Goal: Task Accomplishment & Management: Use online tool/utility

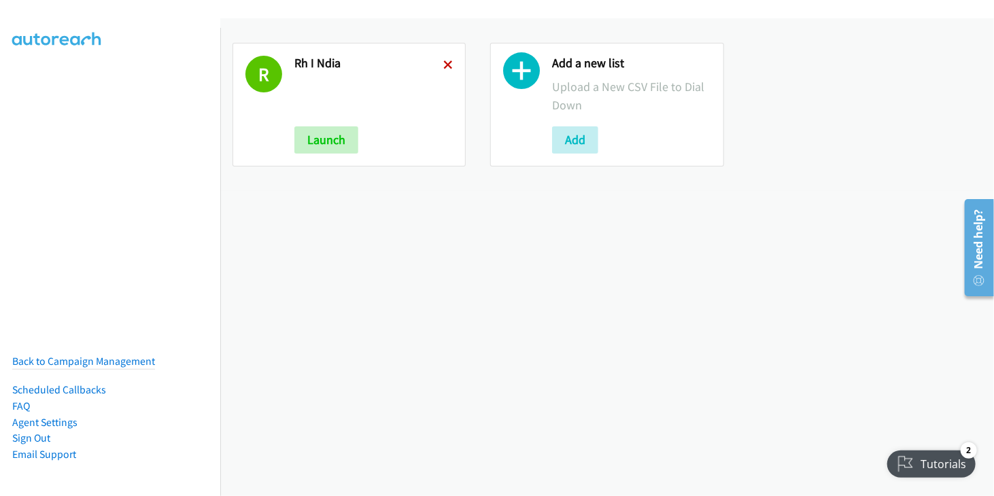
click at [446, 68] on icon at bounding box center [448, 66] width 10 height 10
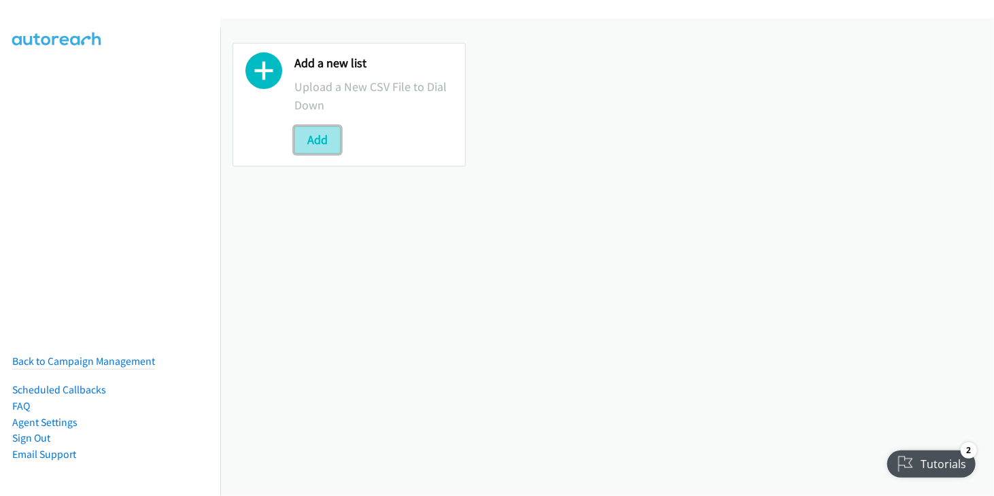
click at [318, 143] on button "Add" at bounding box center [317, 139] width 46 height 27
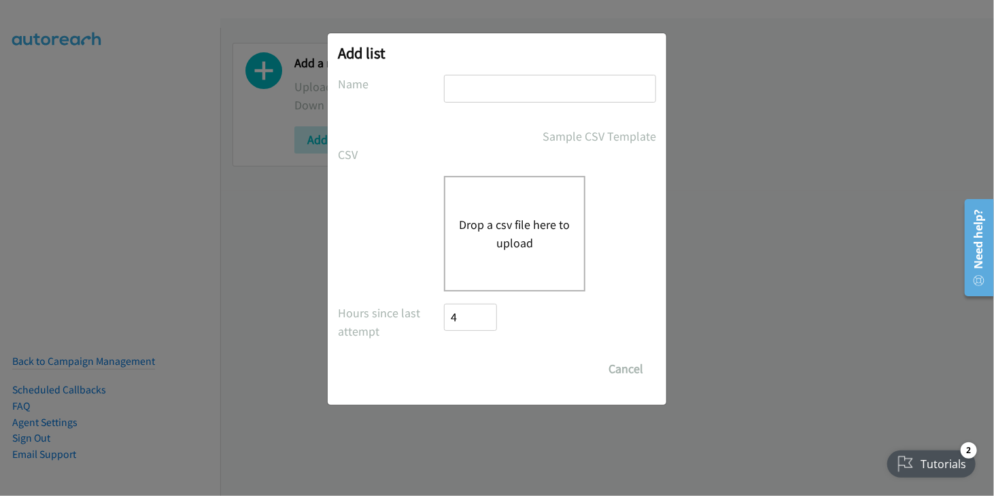
click at [468, 96] on input "text" at bounding box center [550, 89] width 212 height 28
type input "RH"
click at [497, 221] on button "Drop a csv file here to upload" at bounding box center [514, 233] width 111 height 37
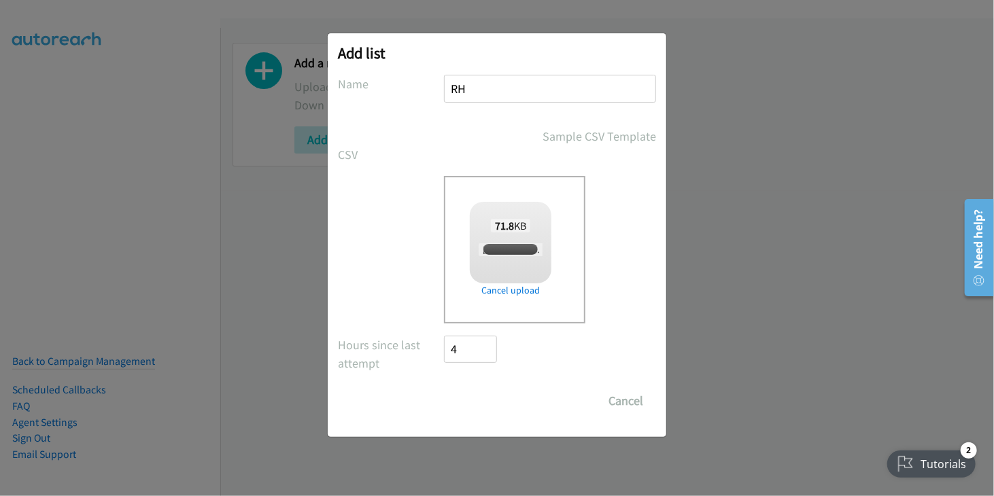
checkbox input "true"
click at [497, 406] on input "Save List" at bounding box center [479, 400] width 71 height 27
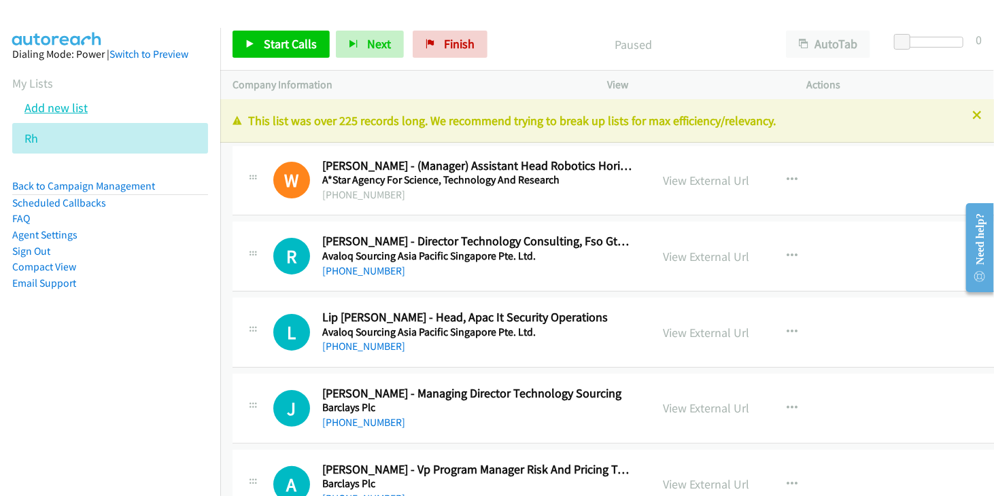
click at [72, 102] on link "Add new list" at bounding box center [55, 108] width 63 height 16
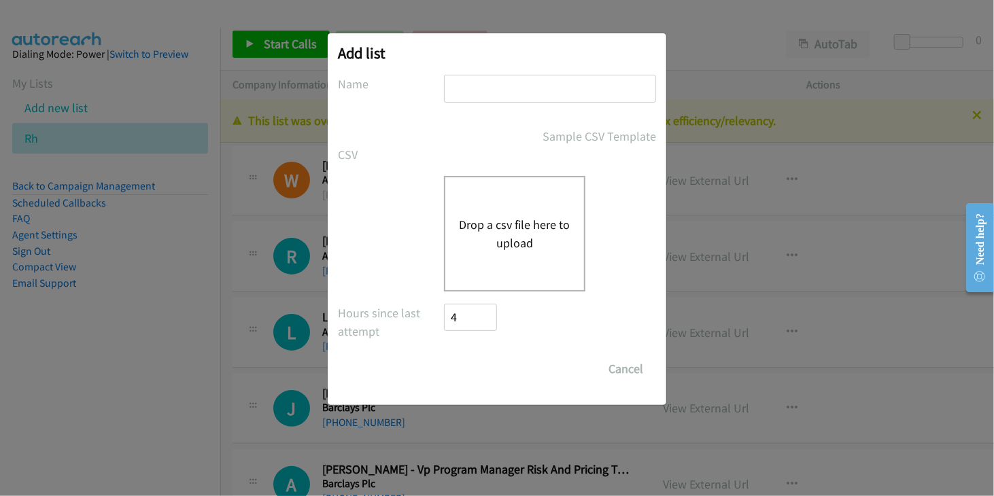
click at [476, 84] on input "text" at bounding box center [550, 89] width 212 height 28
type input "Zoom"
click at [503, 230] on button "Drop a csv file here to upload" at bounding box center [514, 233] width 111 height 37
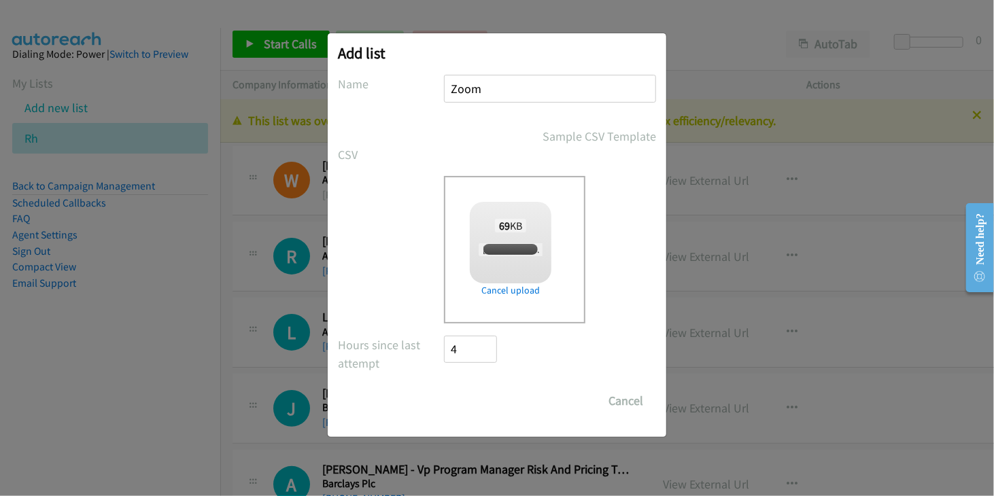
checkbox input "true"
click at [491, 404] on input "Save List" at bounding box center [479, 400] width 71 height 27
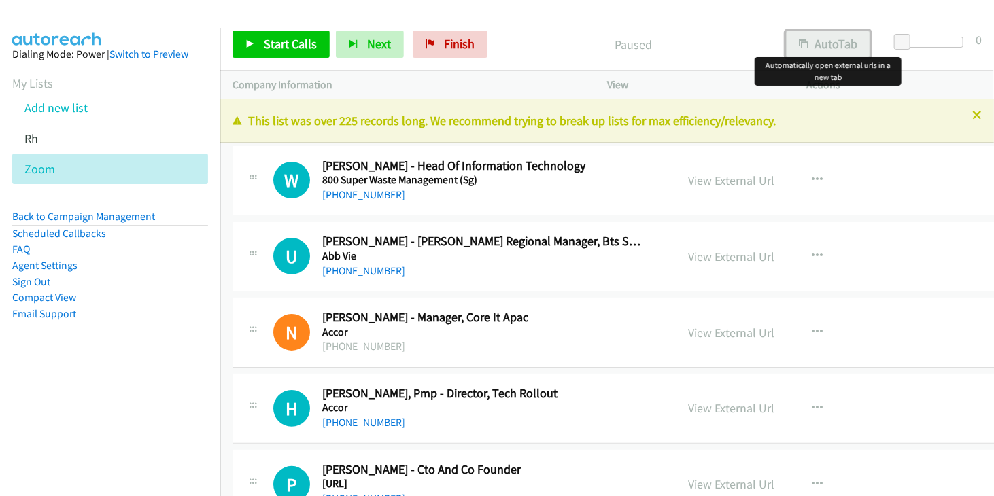
click at [825, 46] on button "AutoTab" at bounding box center [828, 44] width 84 height 27
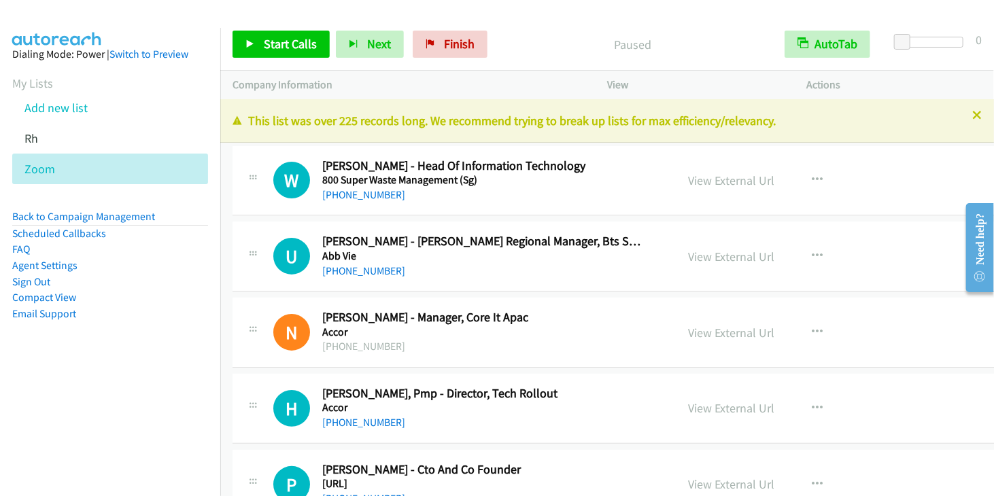
click at [88, 394] on nav "Dialing Mode: Power | Switch to Preview My Lists Add new list Rh Zoom Back to C…" at bounding box center [110, 276] width 221 height 496
click at [737, 186] on link "View External Url" at bounding box center [731, 181] width 86 height 16
click at [270, 43] on span "Start Calls" at bounding box center [290, 44] width 53 height 16
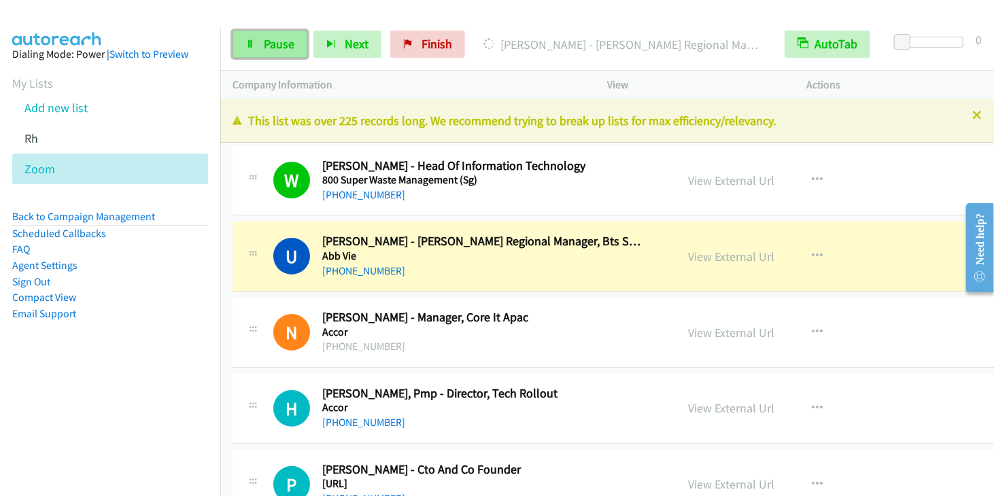
click at [285, 39] on span "Pause" at bounding box center [279, 44] width 31 height 16
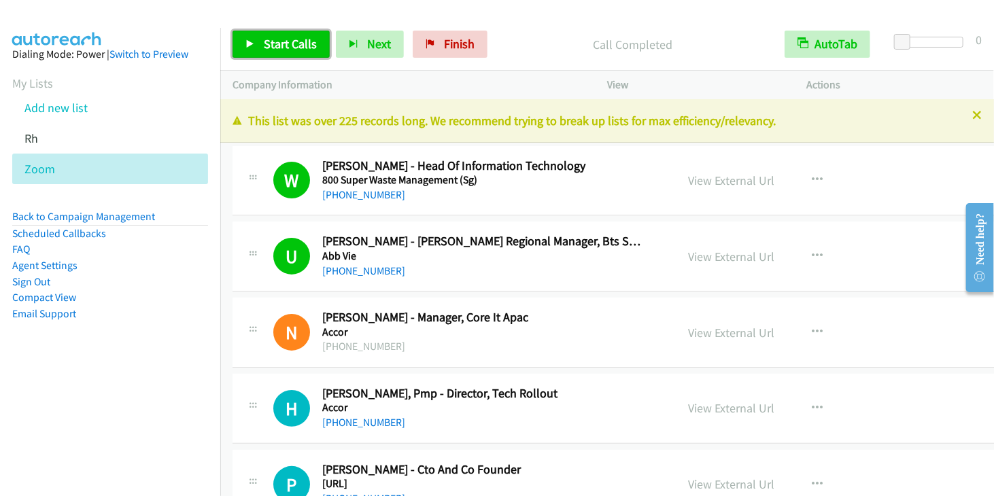
click at [284, 44] on span "Start Calls" at bounding box center [290, 44] width 53 height 16
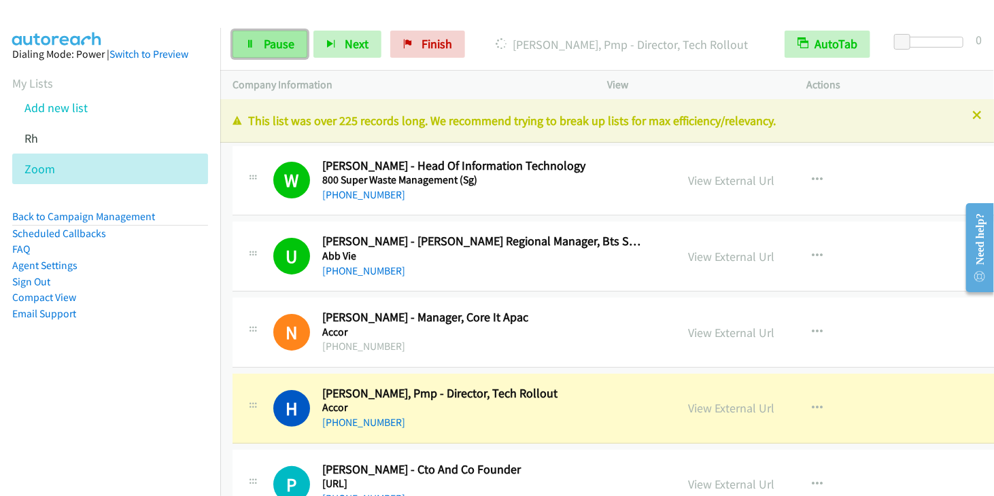
click at [273, 41] on span "Pause" at bounding box center [279, 44] width 31 height 16
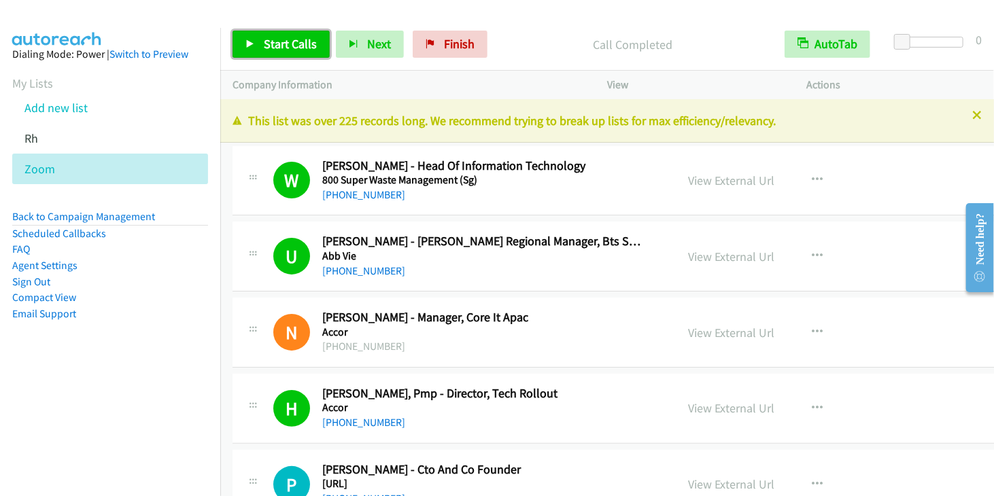
click at [299, 45] on span "Start Calls" at bounding box center [290, 44] width 53 height 16
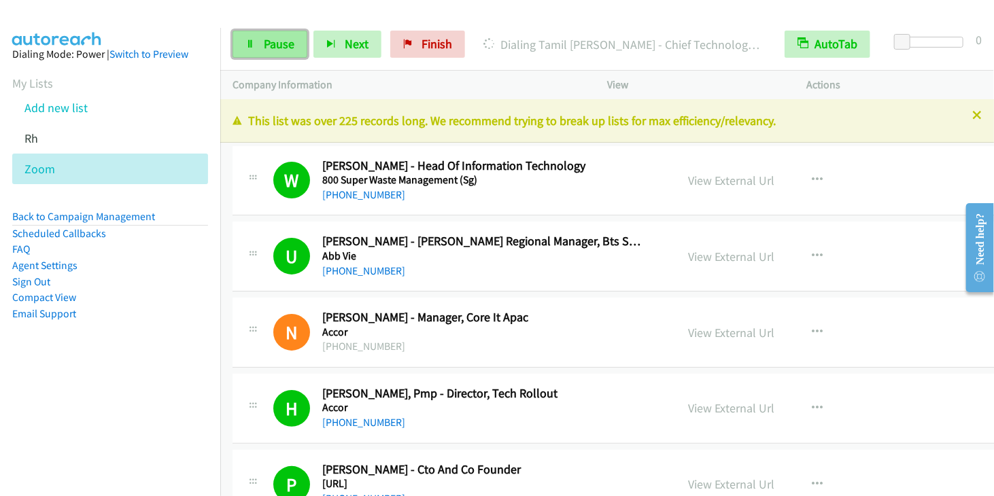
click at [272, 40] on span "Pause" at bounding box center [279, 44] width 31 height 16
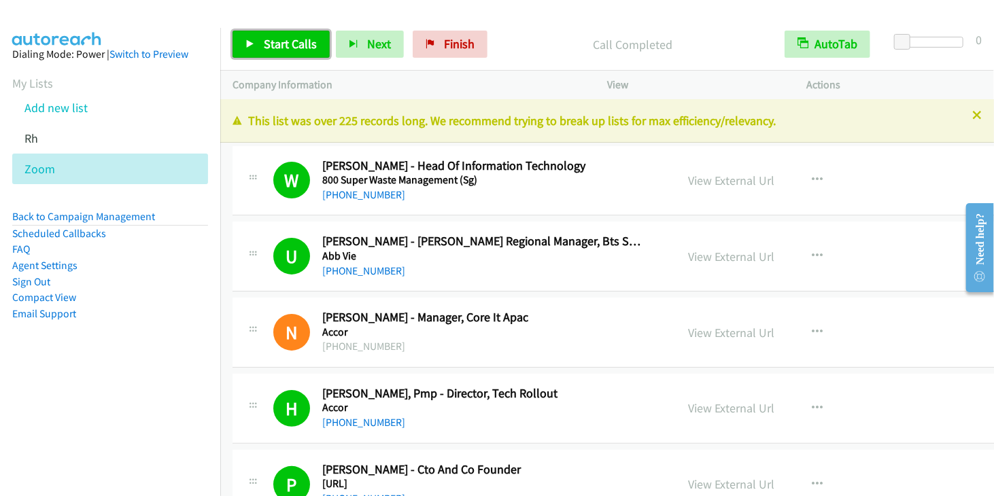
click at [280, 42] on span "Start Calls" at bounding box center [290, 44] width 53 height 16
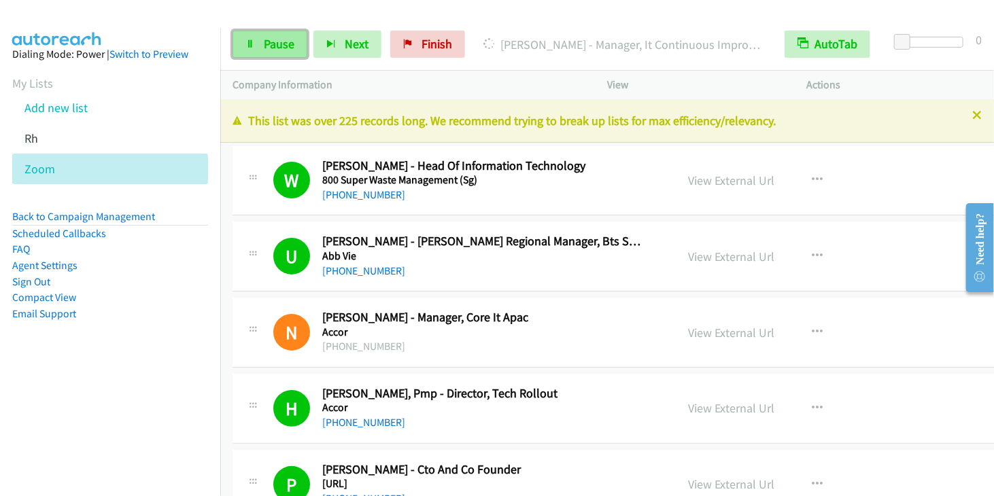
drag, startPoint x: 252, startPoint y: 50, endPoint x: 263, endPoint y: 46, distance: 11.6
click at [253, 50] on link "Pause" at bounding box center [269, 44] width 75 height 27
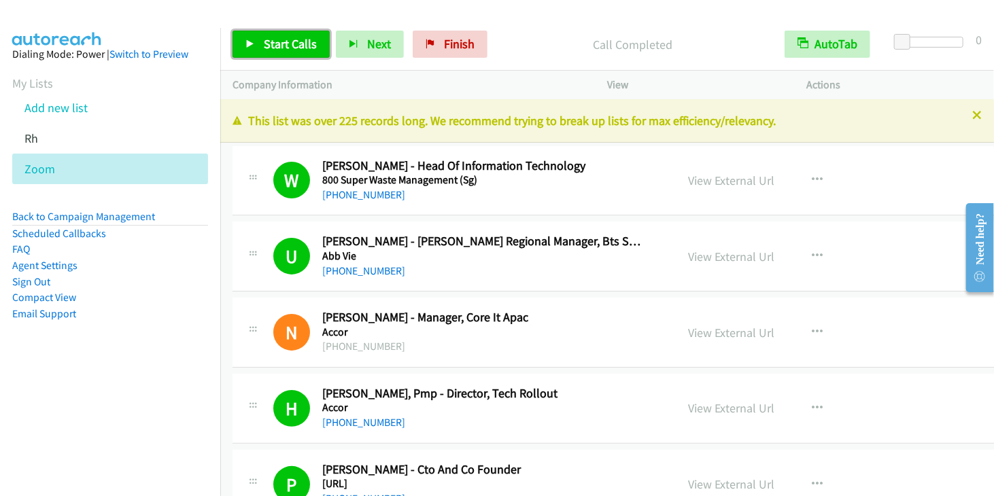
click at [288, 47] on span "Start Calls" at bounding box center [290, 44] width 53 height 16
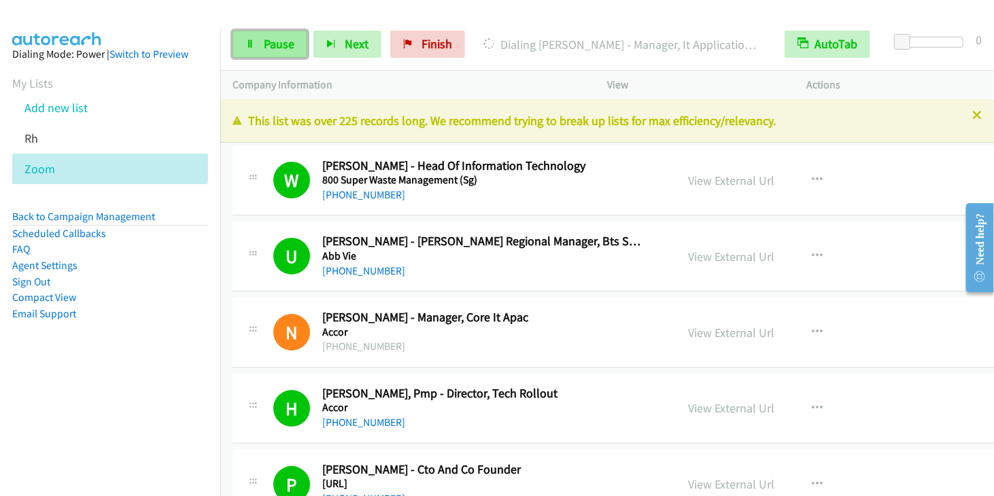
drag, startPoint x: 280, startPoint y: 47, endPoint x: 290, endPoint y: 45, distance: 10.4
click at [280, 47] on span "Pause" at bounding box center [279, 44] width 31 height 16
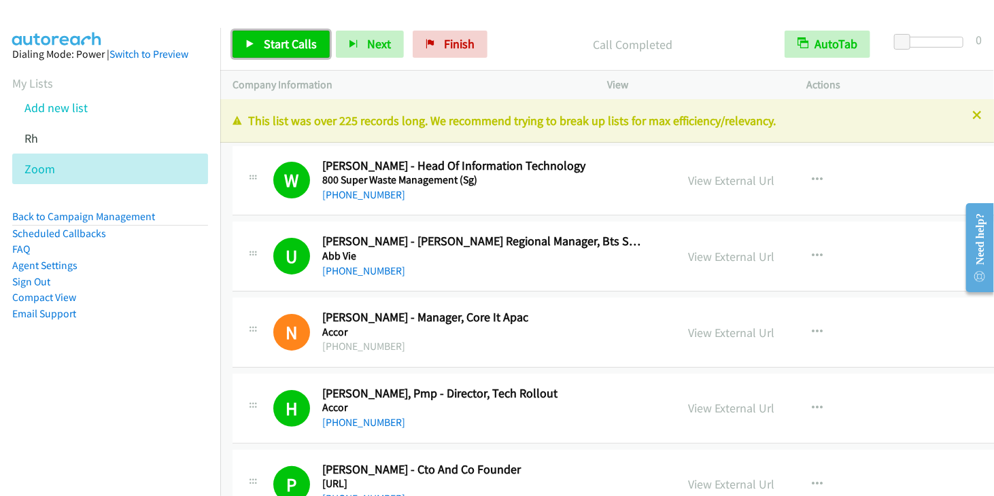
click at [299, 47] on span "Start Calls" at bounding box center [290, 44] width 53 height 16
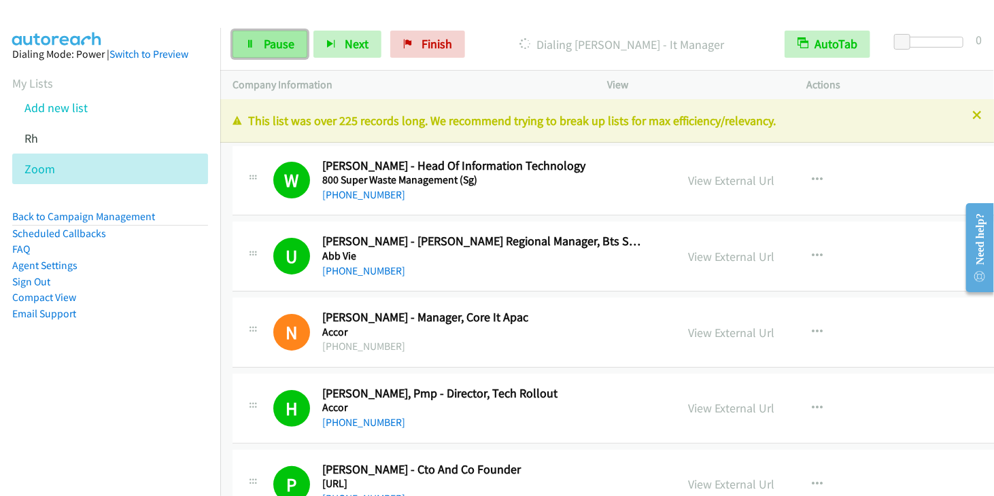
click at [252, 45] on icon at bounding box center [250, 45] width 10 height 10
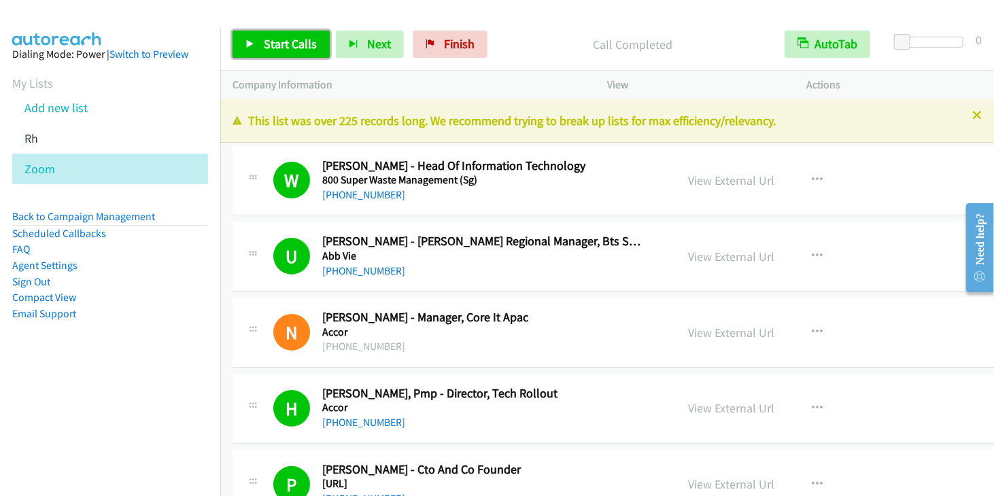
click at [258, 47] on link "Start Calls" at bounding box center [280, 44] width 97 height 27
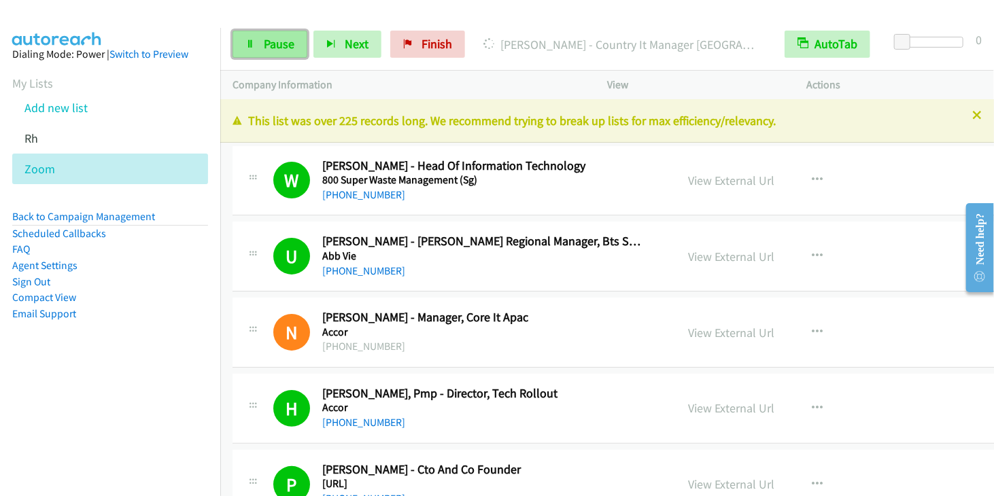
click at [279, 49] on span "Pause" at bounding box center [279, 44] width 31 height 16
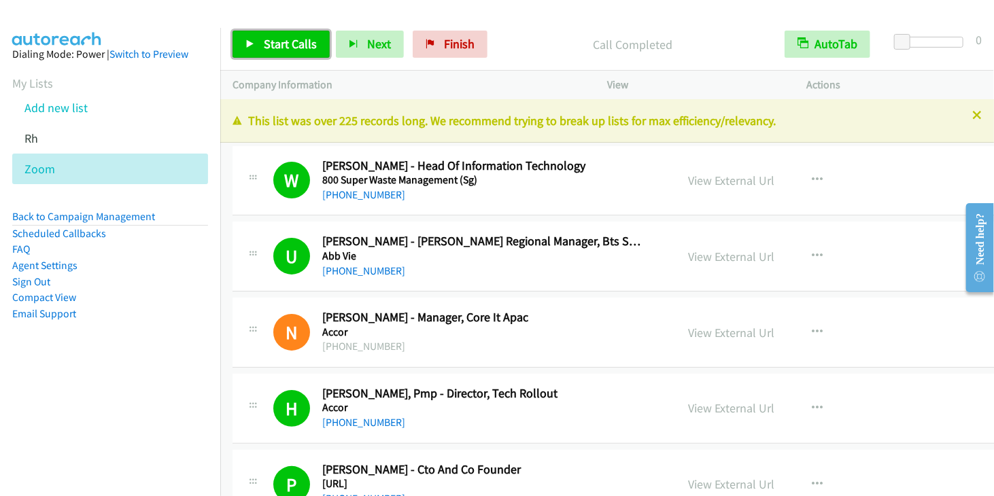
click at [275, 43] on span "Start Calls" at bounding box center [290, 44] width 53 height 16
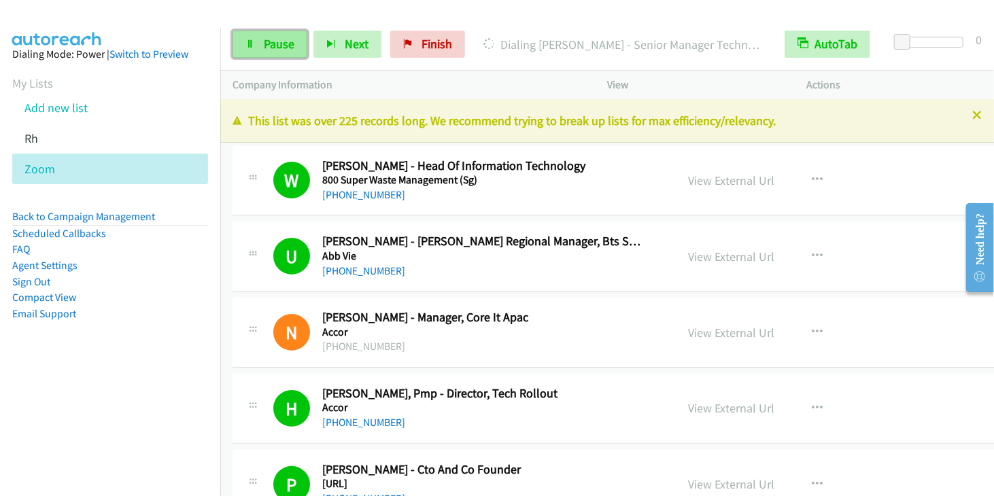
click at [256, 43] on link "Pause" at bounding box center [269, 44] width 75 height 27
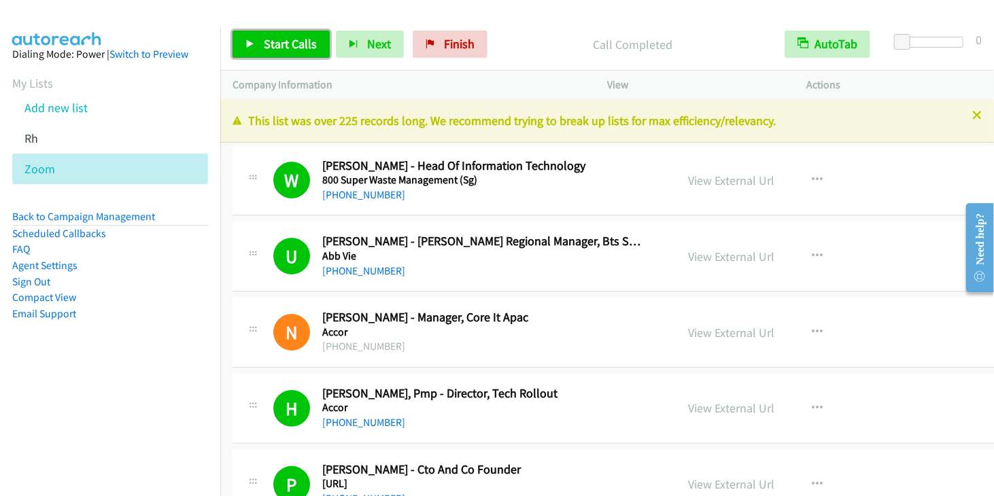
click at [259, 52] on link "Start Calls" at bounding box center [280, 44] width 97 height 27
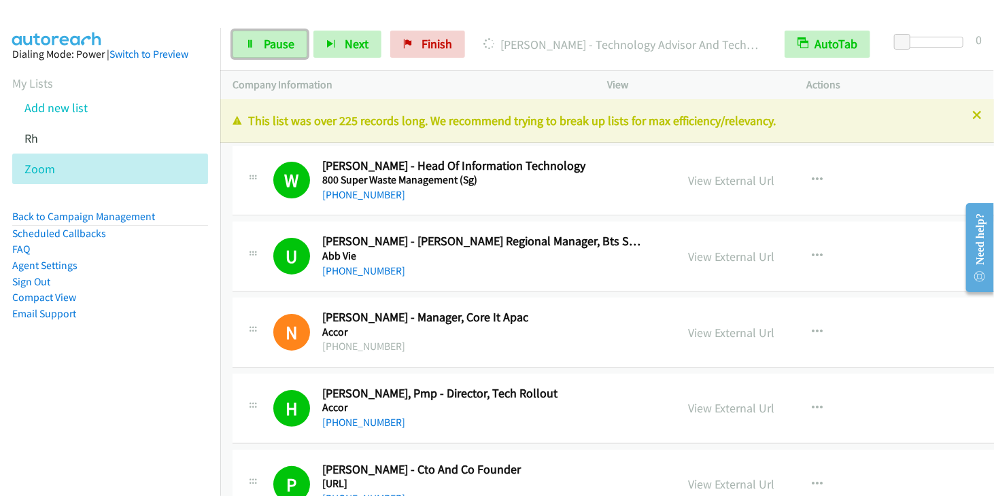
drag, startPoint x: 256, startPoint y: 50, endPoint x: 320, endPoint y: 3, distance: 79.2
click at [257, 50] on link "Pause" at bounding box center [269, 44] width 75 height 27
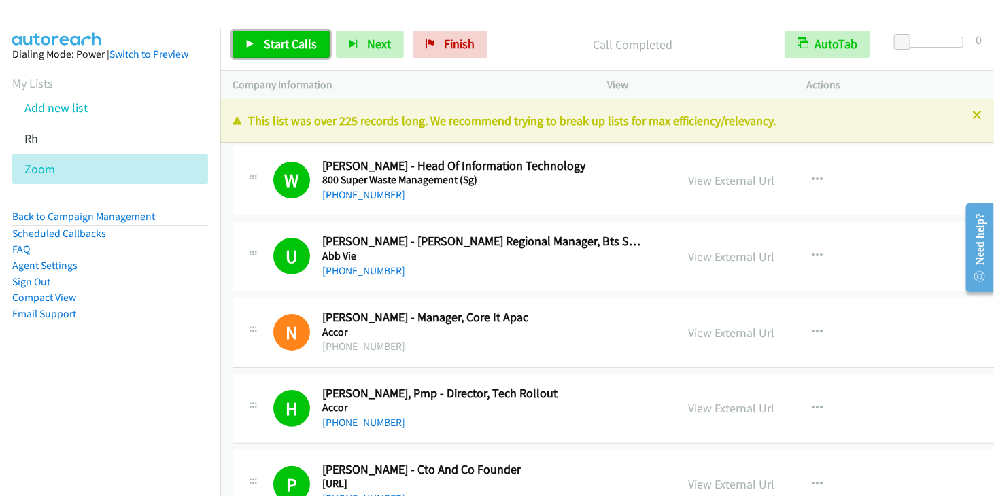
click at [271, 47] on span "Start Calls" at bounding box center [290, 44] width 53 height 16
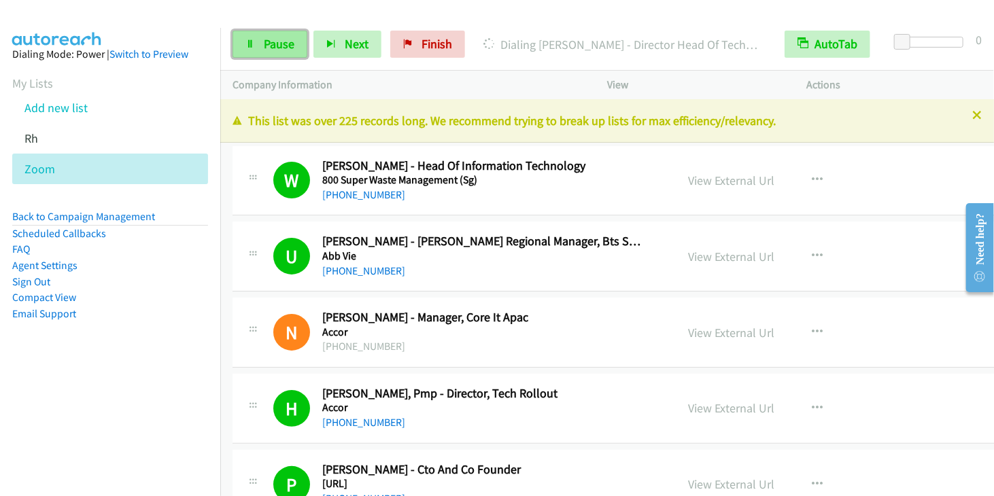
drag, startPoint x: 266, startPoint y: 41, endPoint x: 290, endPoint y: 41, distance: 23.1
click at [267, 41] on span "Pause" at bounding box center [279, 44] width 31 height 16
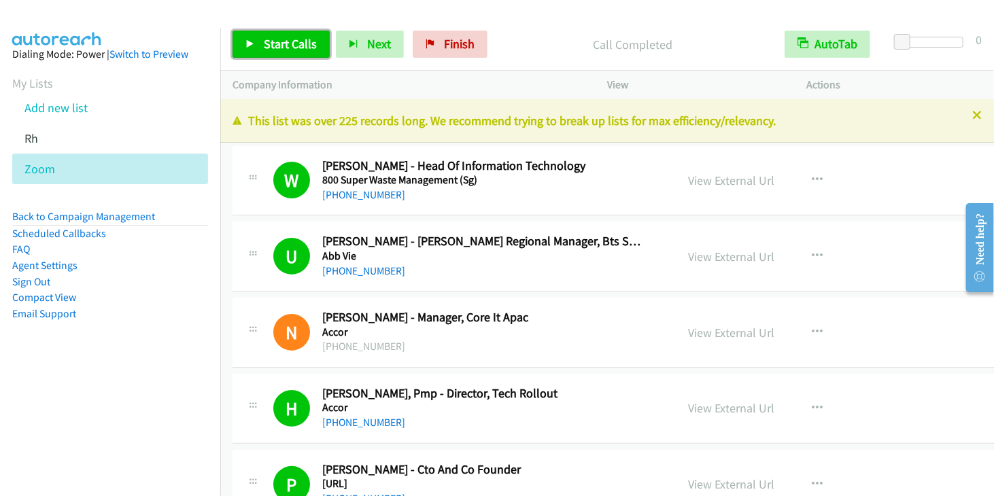
click at [294, 41] on span "Start Calls" at bounding box center [290, 44] width 53 height 16
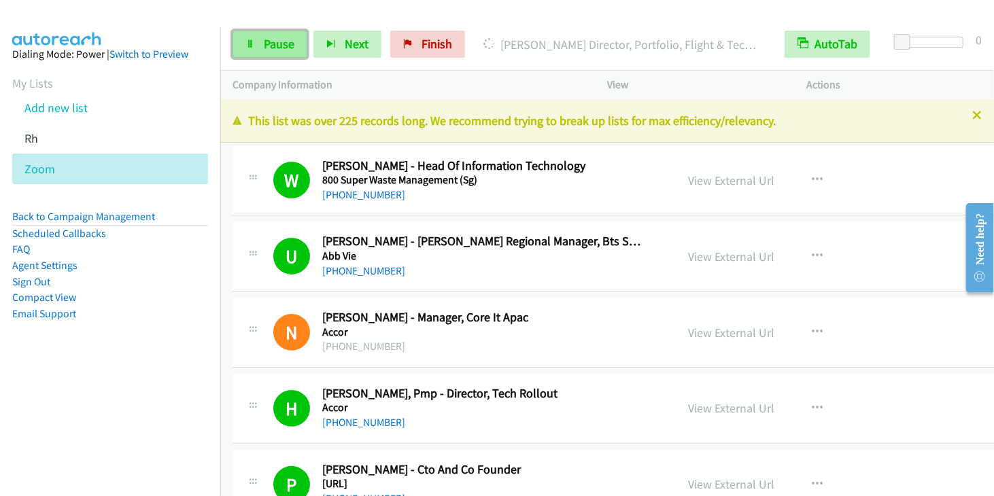
click at [261, 47] on link "Pause" at bounding box center [269, 44] width 75 height 27
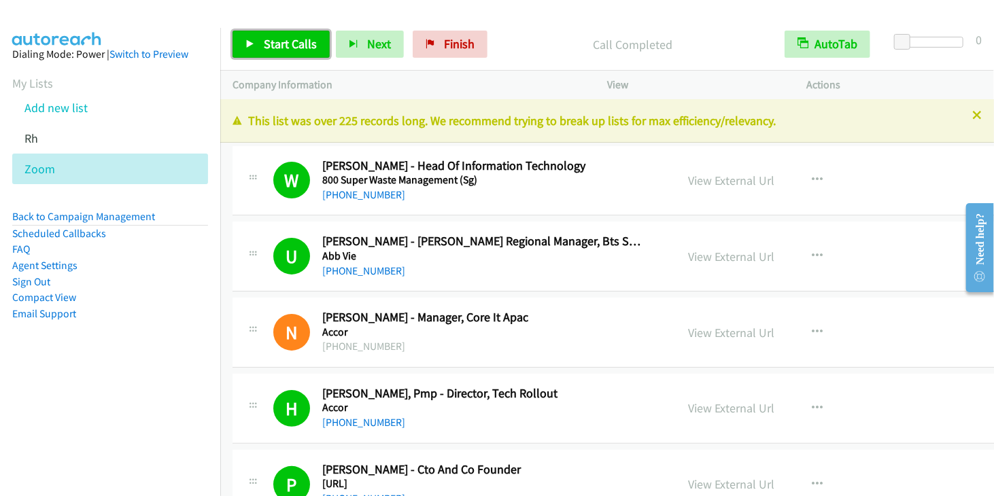
drag, startPoint x: 294, startPoint y: 45, endPoint x: 357, endPoint y: 18, distance: 68.5
click at [294, 45] on span "Start Calls" at bounding box center [290, 44] width 53 height 16
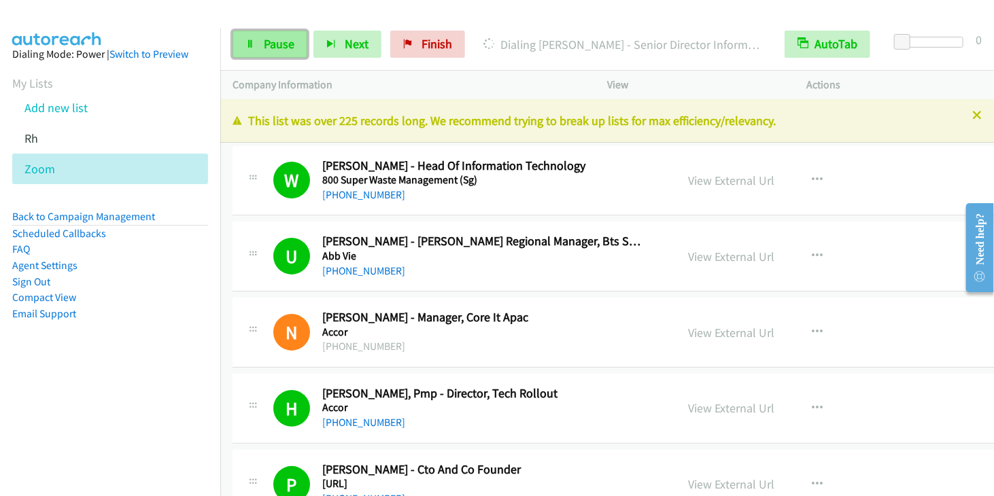
click at [273, 36] on span "Pause" at bounding box center [279, 44] width 31 height 16
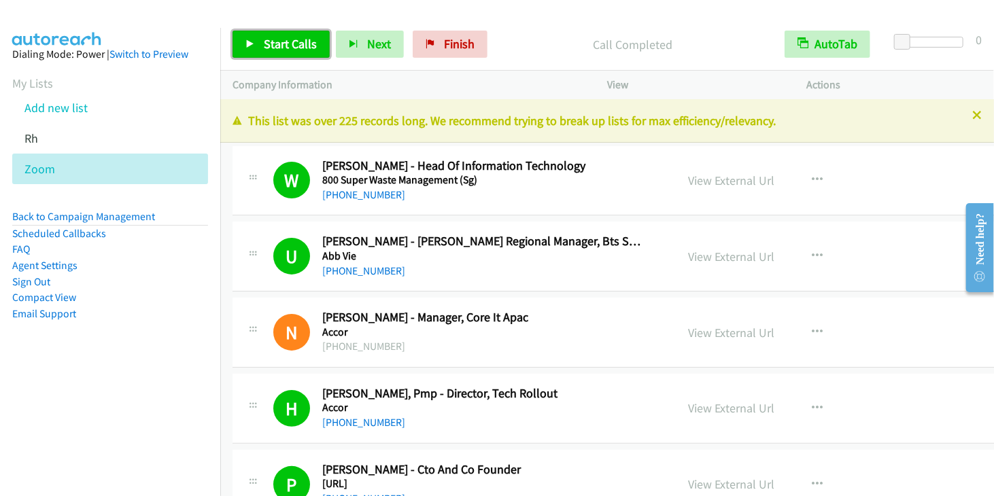
click at [259, 50] on link "Start Calls" at bounding box center [280, 44] width 97 height 27
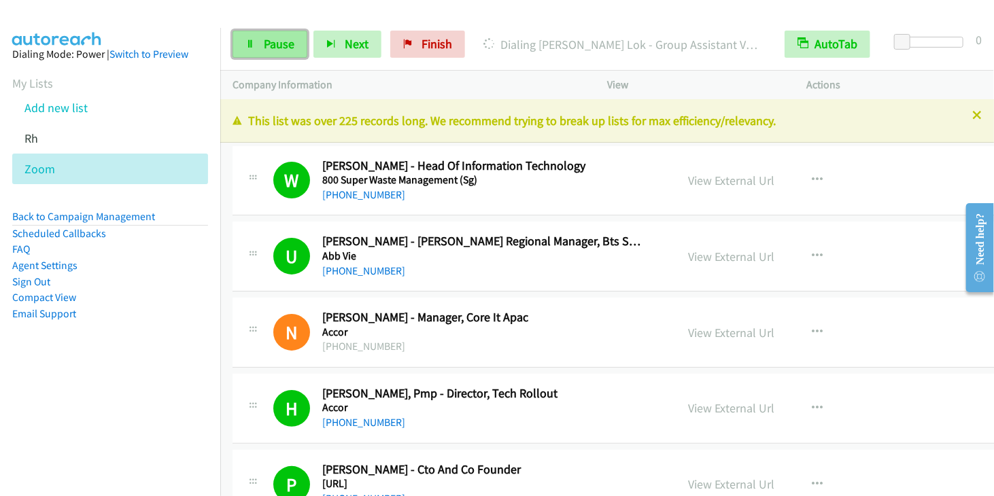
click at [264, 41] on span "Pause" at bounding box center [279, 44] width 31 height 16
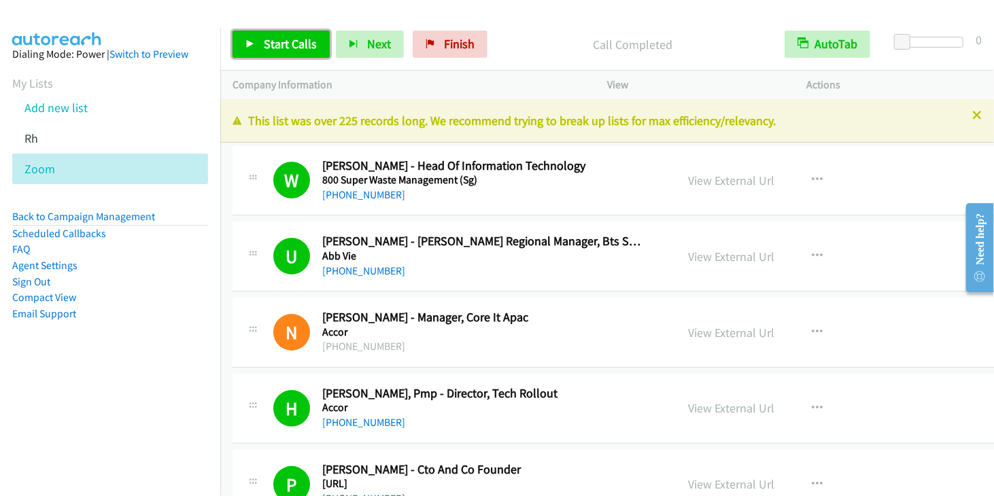
click at [274, 43] on span "Start Calls" at bounding box center [290, 44] width 53 height 16
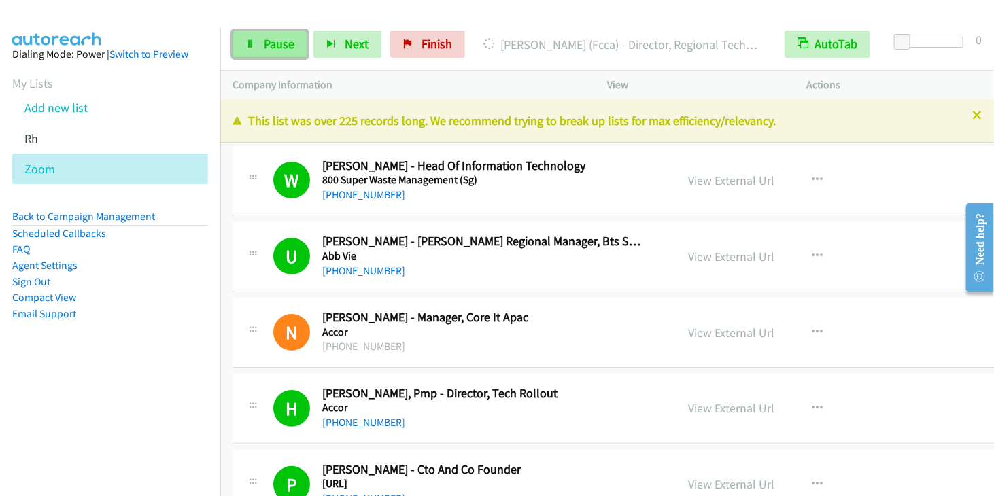
click at [256, 45] on link "Pause" at bounding box center [269, 44] width 75 height 27
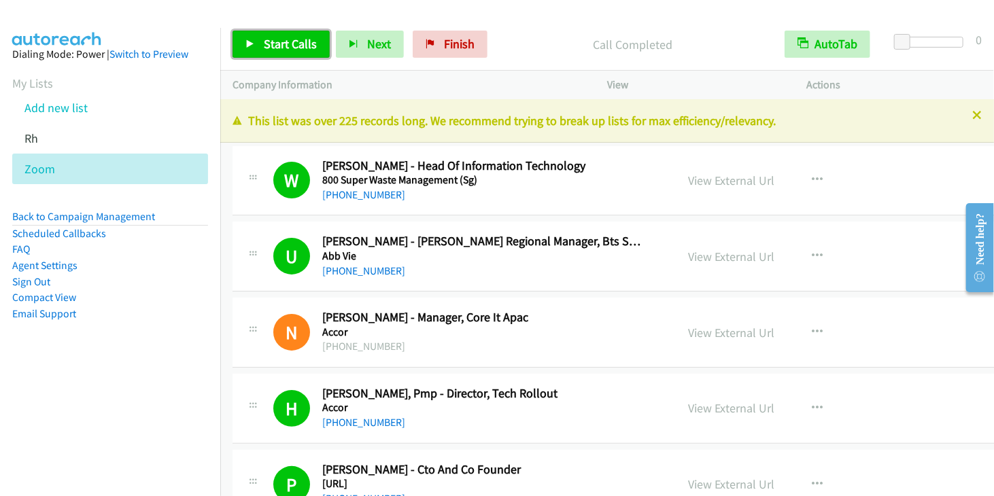
click at [275, 52] on link "Start Calls" at bounding box center [280, 44] width 97 height 27
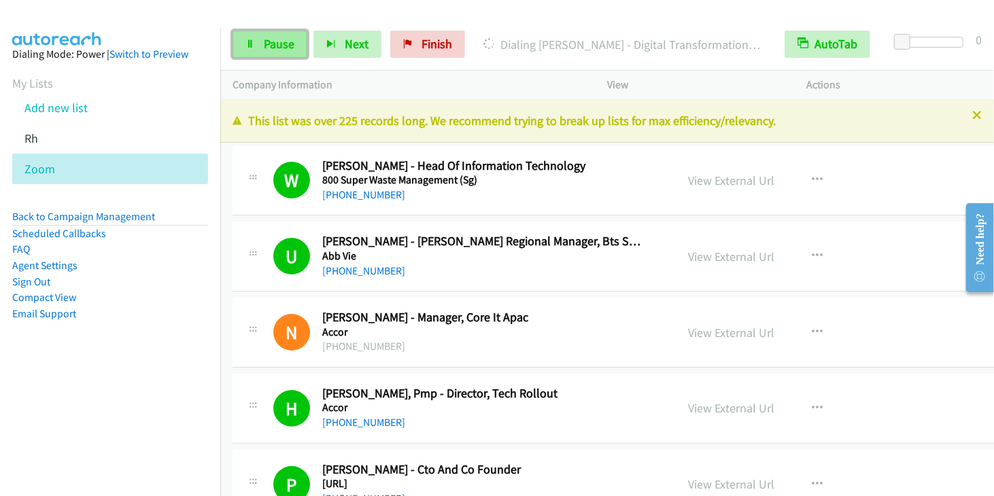
click at [276, 41] on span "Pause" at bounding box center [279, 44] width 31 height 16
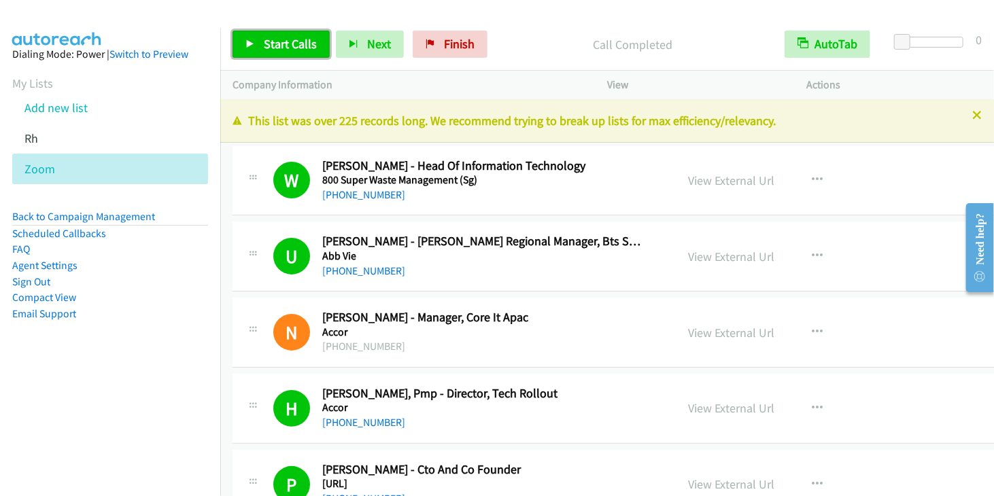
click at [277, 42] on span "Start Calls" at bounding box center [290, 44] width 53 height 16
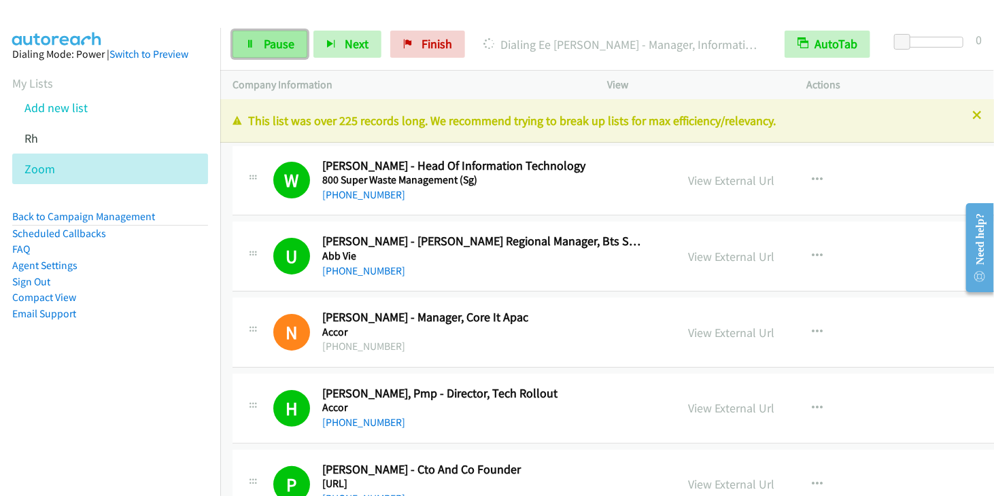
click at [266, 41] on span "Pause" at bounding box center [279, 44] width 31 height 16
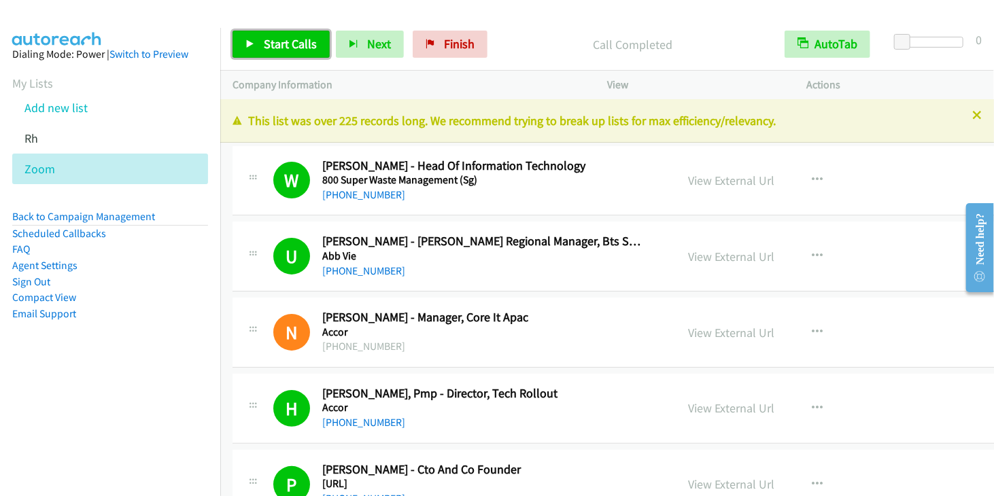
click at [280, 37] on span "Start Calls" at bounding box center [290, 44] width 53 height 16
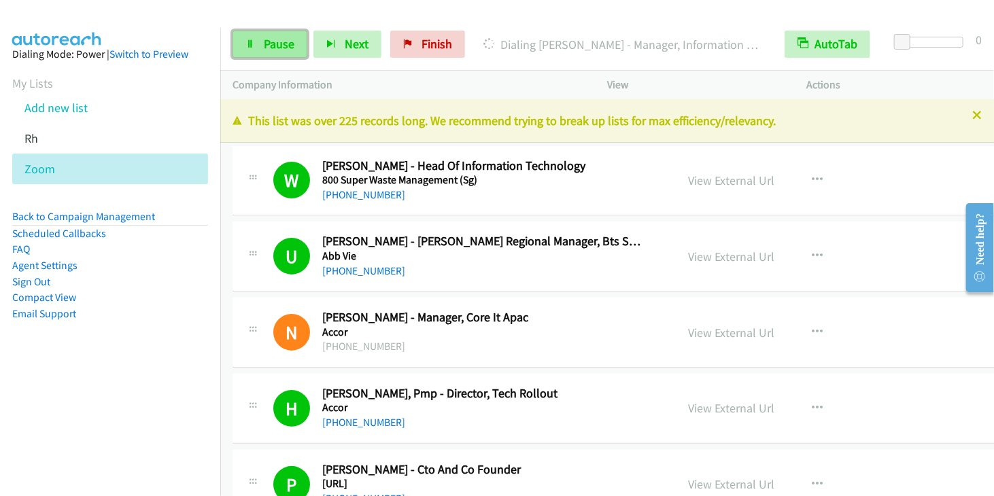
click at [276, 35] on link "Pause" at bounding box center [269, 44] width 75 height 27
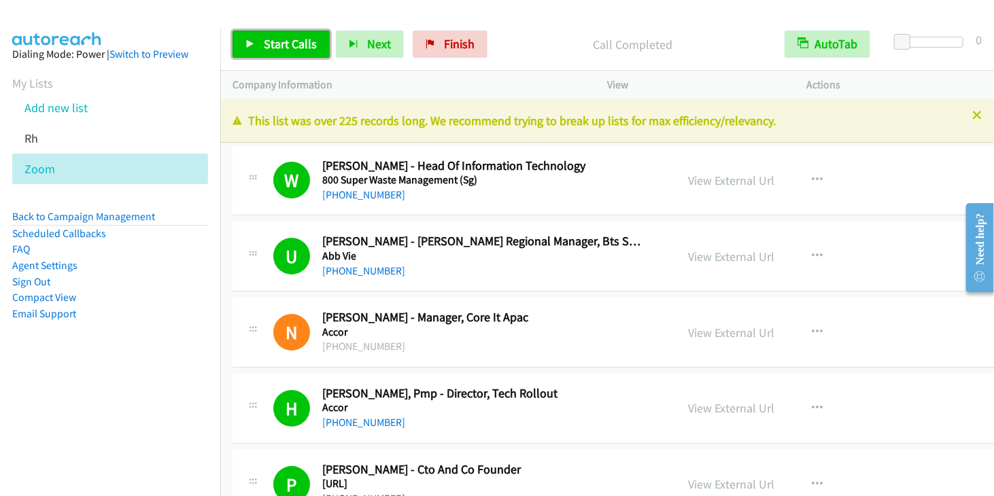
click at [287, 36] on span "Start Calls" at bounding box center [290, 44] width 53 height 16
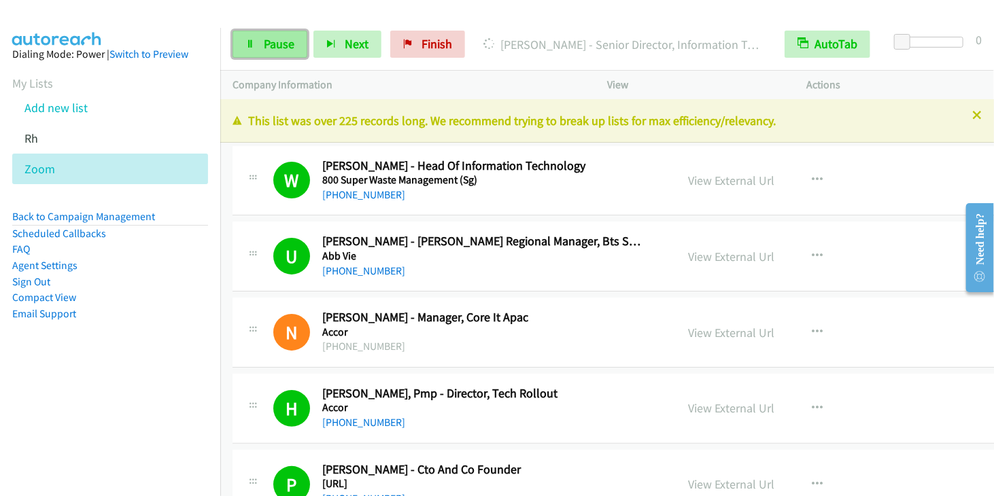
click at [266, 44] on span "Pause" at bounding box center [279, 44] width 31 height 16
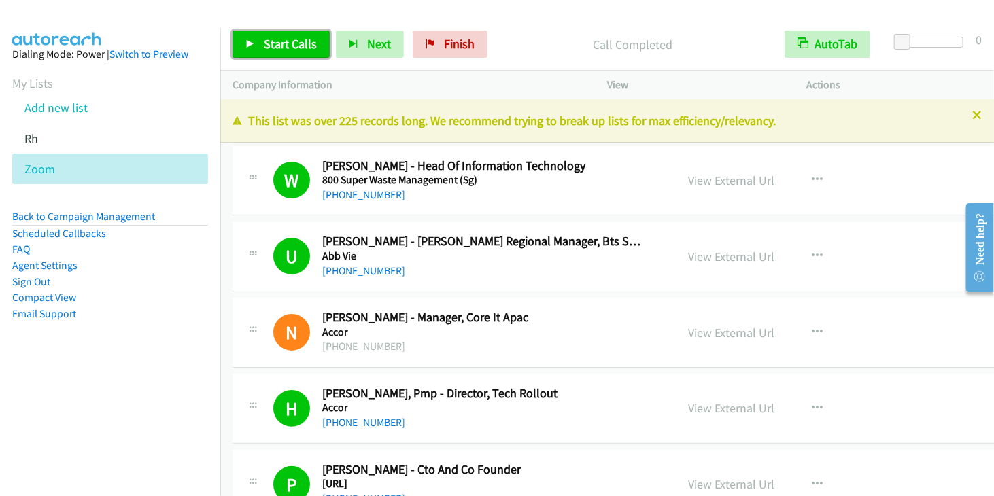
click at [273, 48] on span "Start Calls" at bounding box center [290, 44] width 53 height 16
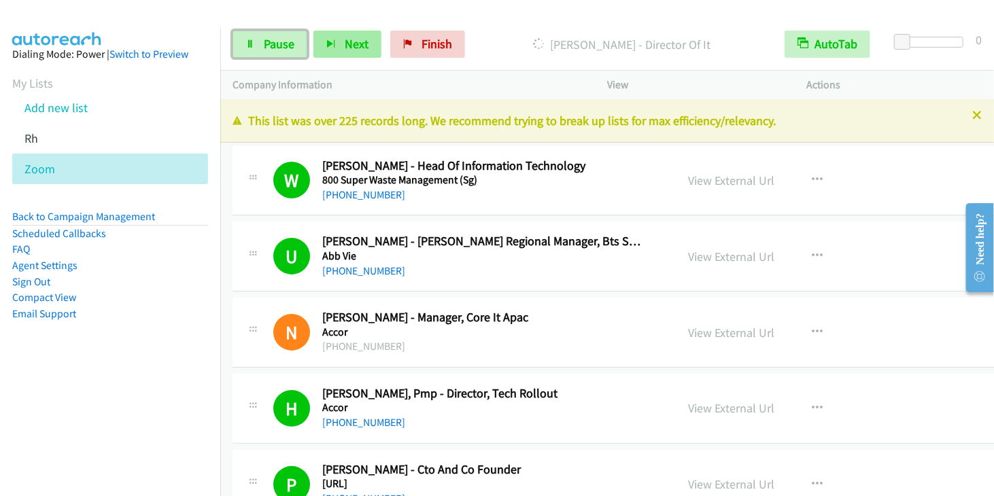
drag, startPoint x: 275, startPoint y: 43, endPoint x: 332, endPoint y: 35, distance: 58.3
click at [275, 44] on span "Pause" at bounding box center [279, 44] width 31 height 16
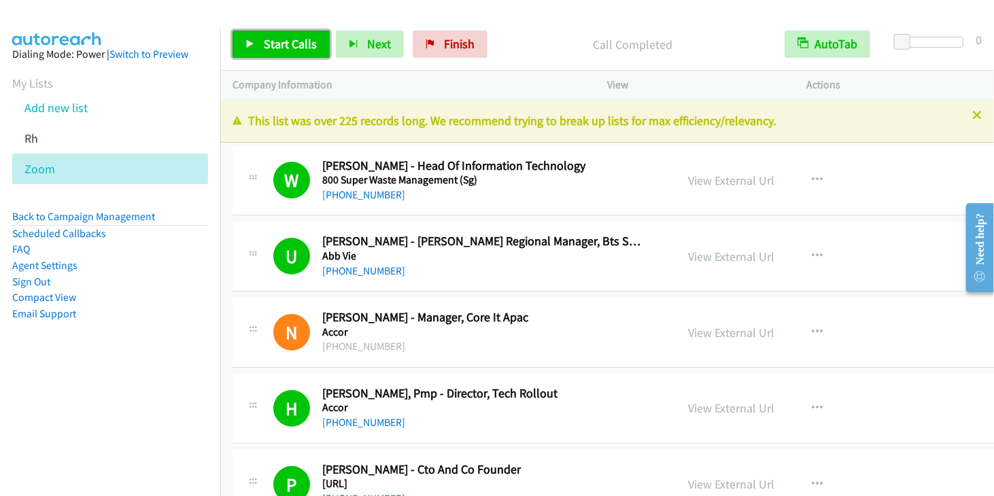
click at [296, 44] on span "Start Calls" at bounding box center [290, 44] width 53 height 16
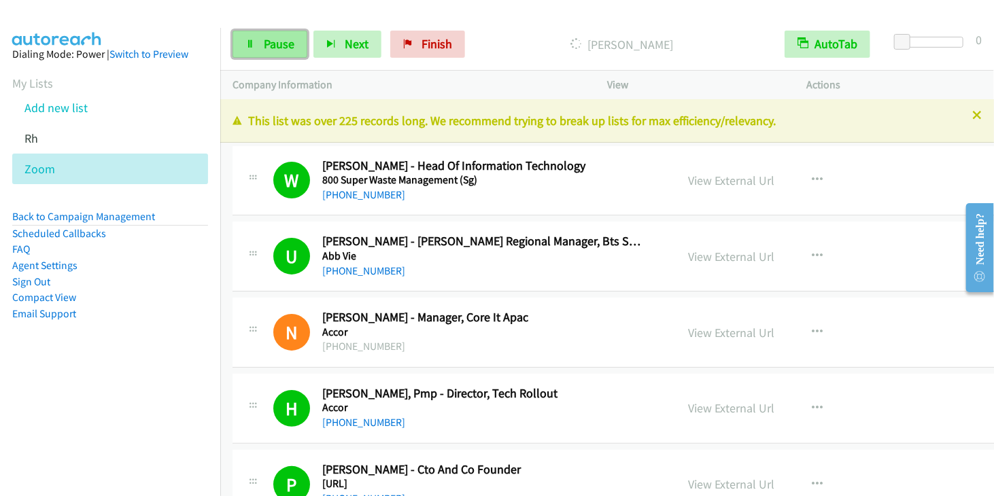
click at [273, 47] on span "Pause" at bounding box center [279, 44] width 31 height 16
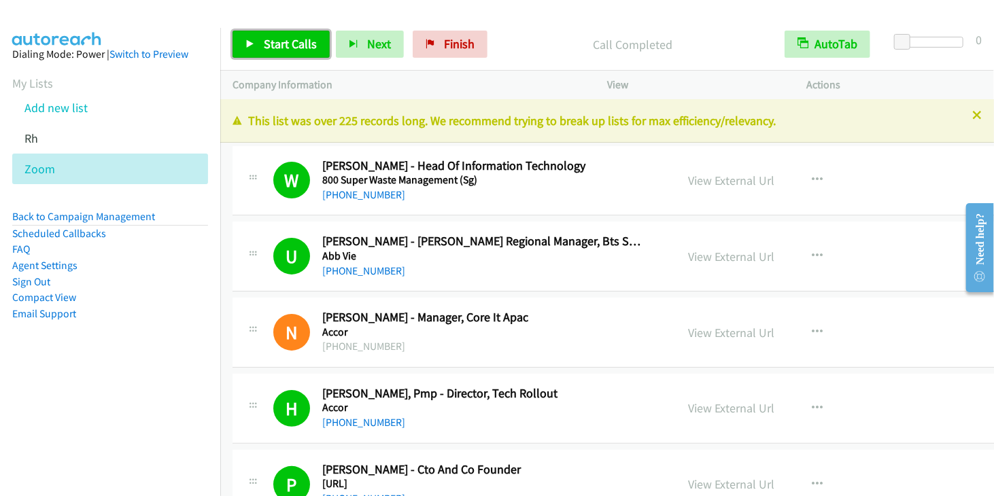
click at [264, 41] on span "Start Calls" at bounding box center [290, 44] width 53 height 16
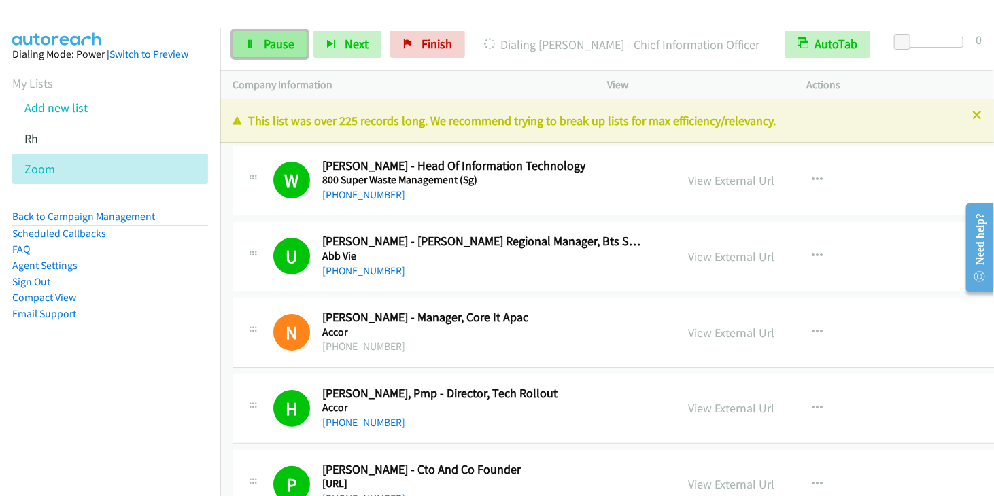
click at [277, 54] on link "Pause" at bounding box center [269, 44] width 75 height 27
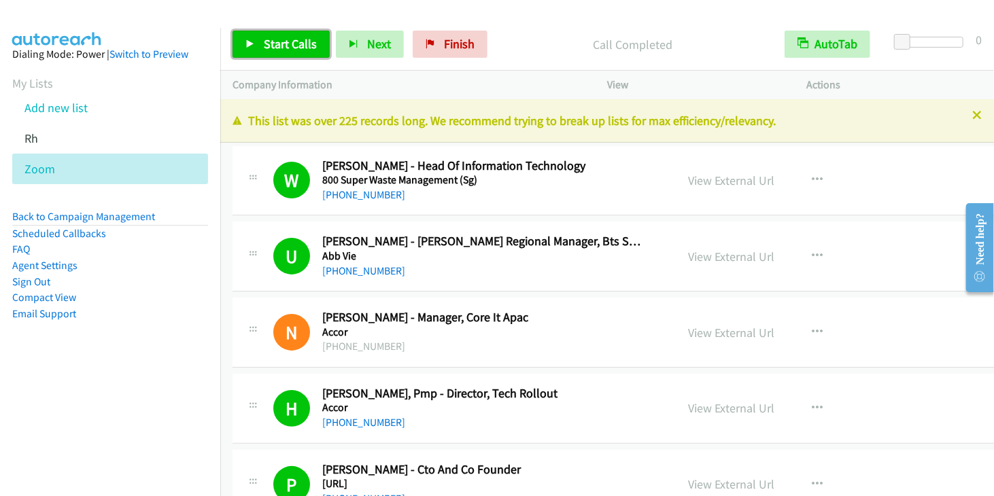
click at [285, 48] on span "Start Calls" at bounding box center [290, 44] width 53 height 16
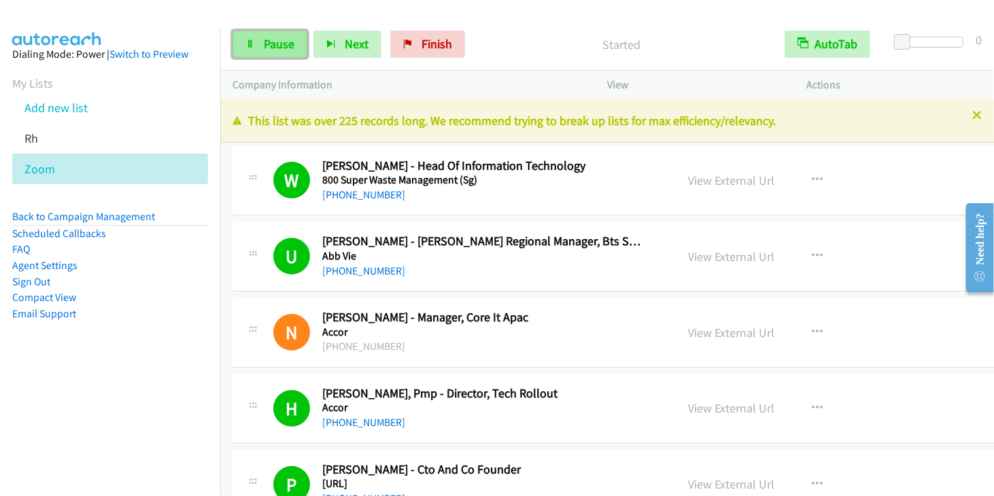
click at [268, 44] on span "Pause" at bounding box center [279, 44] width 31 height 16
